Goal: Task Accomplishment & Management: Use online tool/utility

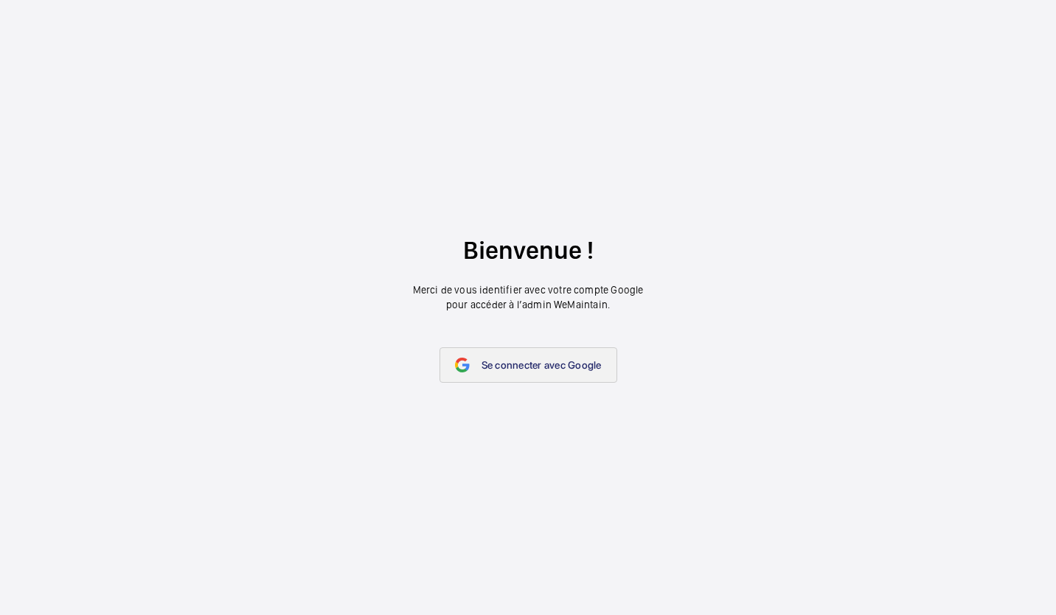
click at [523, 372] on link "Se connecter avec Google" at bounding box center [528, 364] width 178 height 35
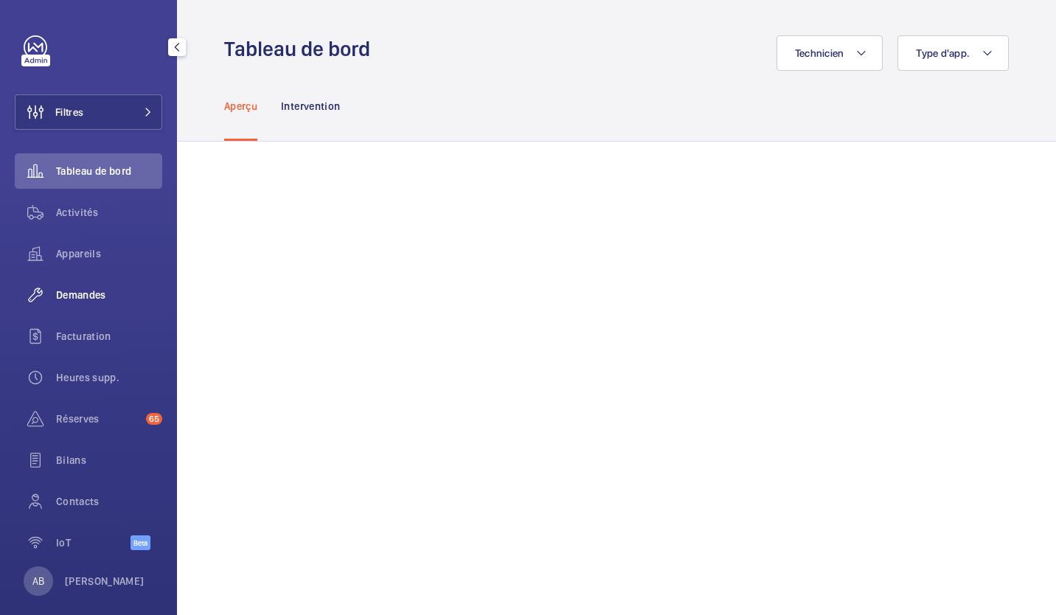
click at [87, 294] on span "Demandes" at bounding box center [109, 294] width 106 height 15
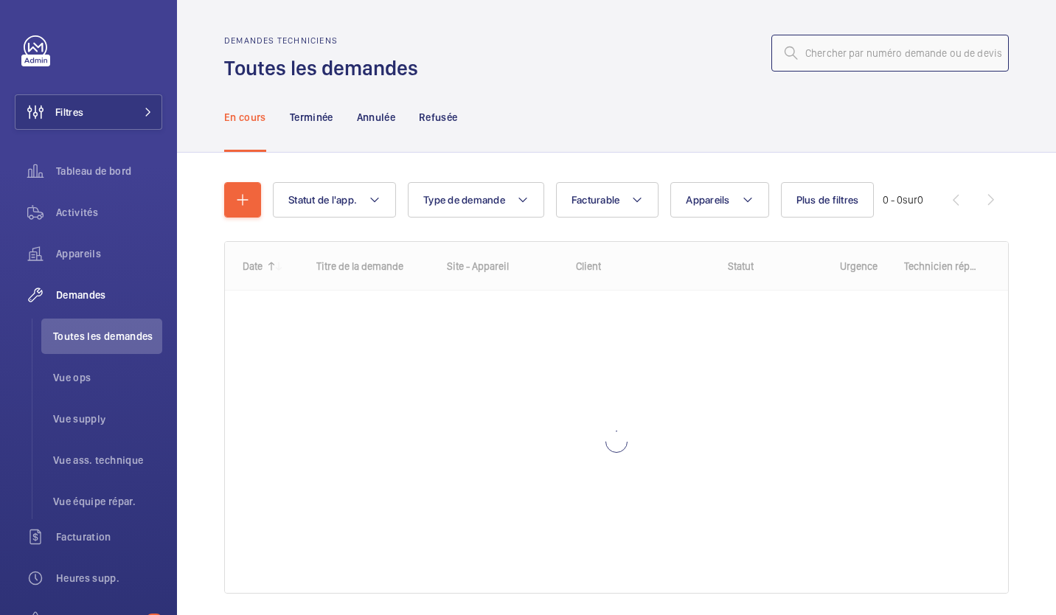
click at [867, 62] on input "text" at bounding box center [889, 53] width 237 height 37
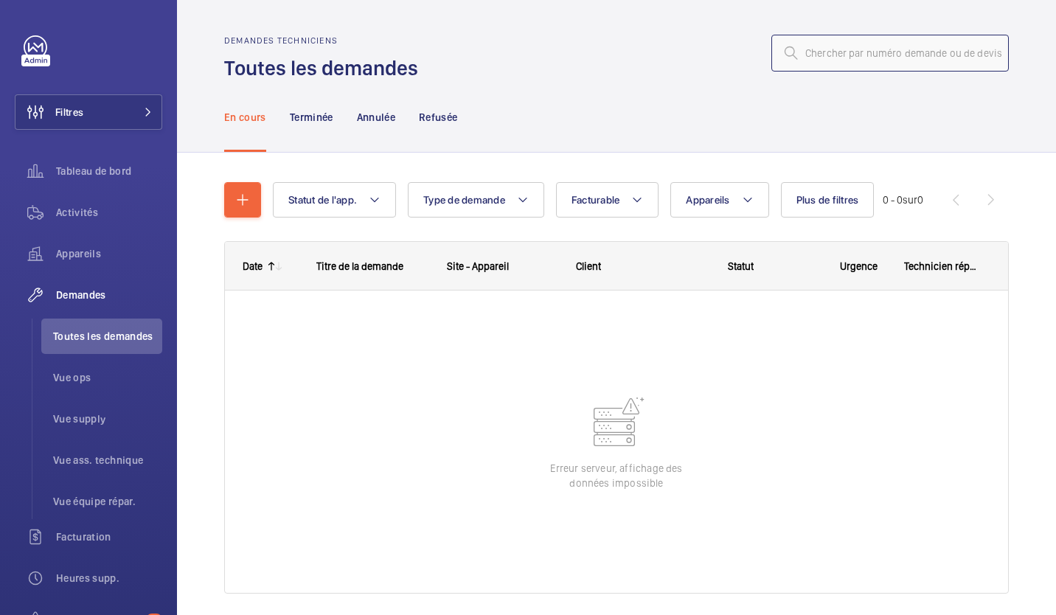
paste input "R25-11919"
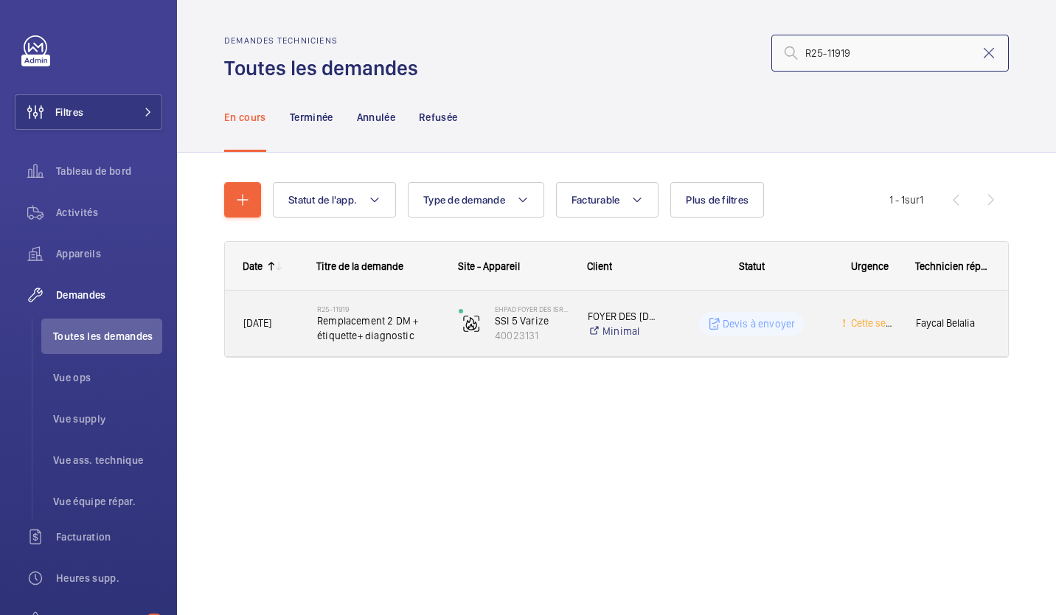
type input "R25-11919"
click at [365, 324] on span "Remplacement 2 DM + étiquette+ diagnostic" at bounding box center [378, 327] width 122 height 29
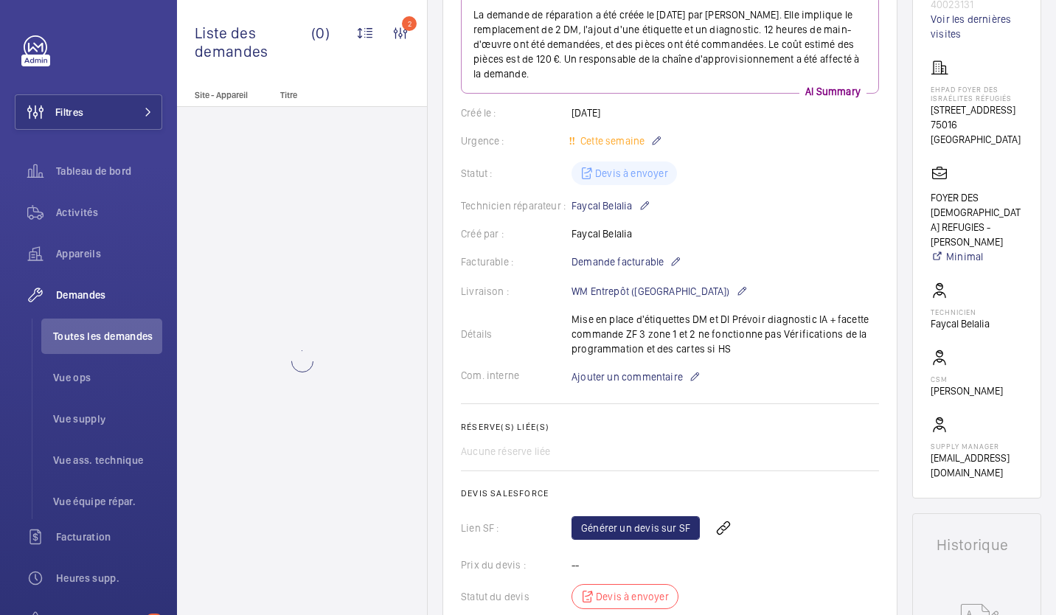
scroll to position [204, 0]
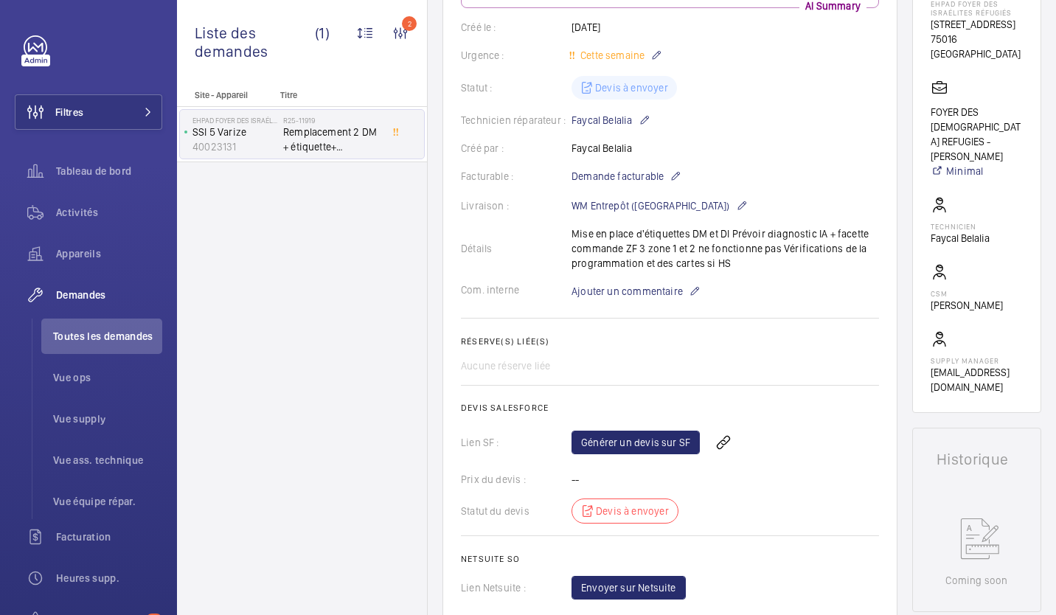
scroll to position [290, 0]
click at [621, 446] on link "Générer un devis sur SF" at bounding box center [635, 442] width 128 height 24
